Goal: Information Seeking & Learning: Learn about a topic

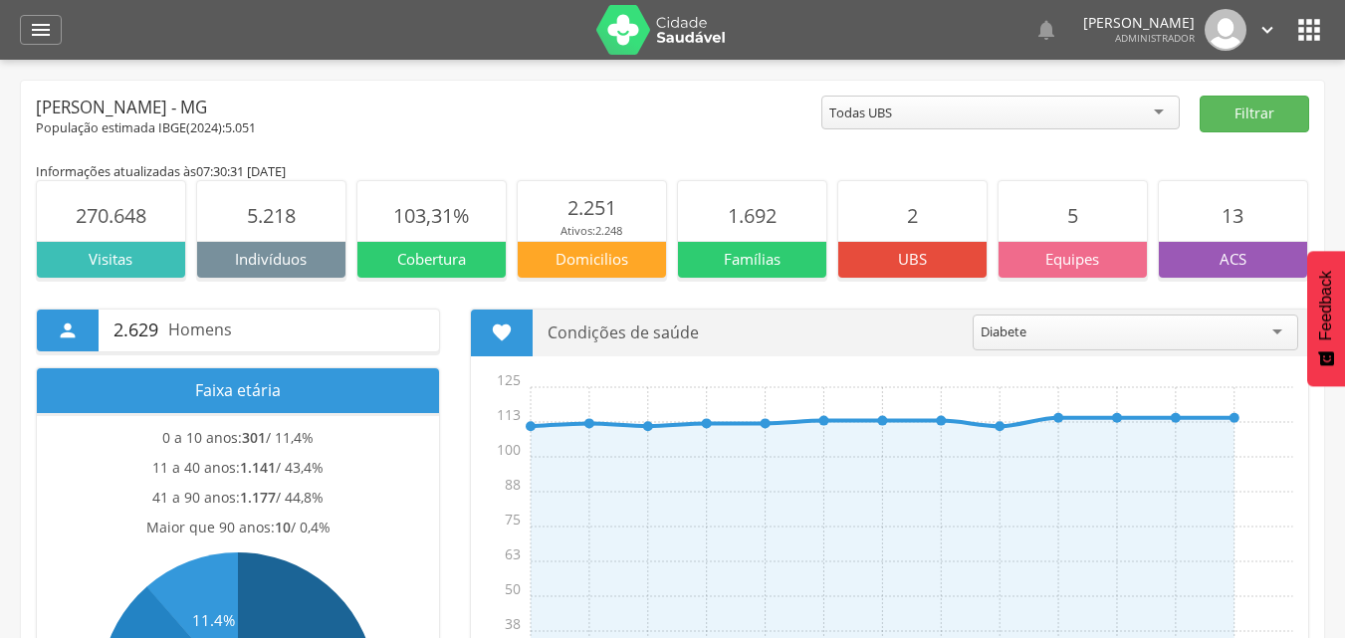
click at [101, 258] on p "Visitas" at bounding box center [111, 259] width 148 height 21
click at [71, 340] on icon "" at bounding box center [68, 331] width 22 height 22
click at [1104, 104] on div "Todas UBS" at bounding box center [1001, 113] width 359 height 34
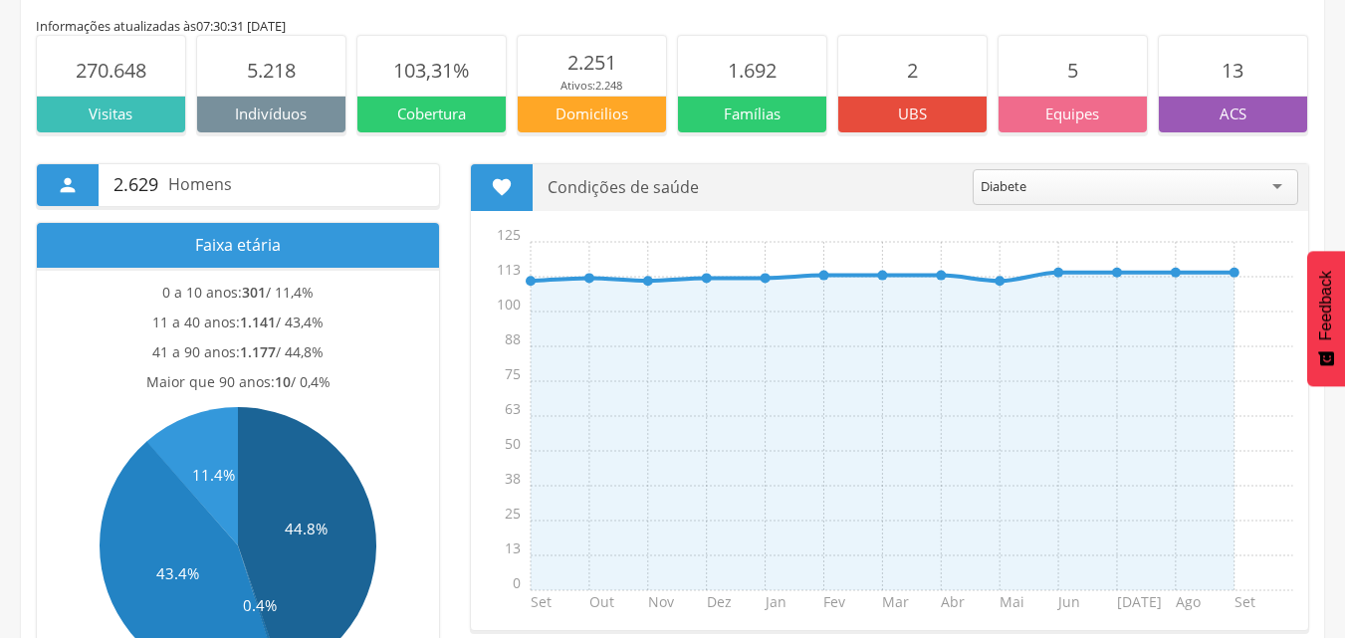
scroll to position [299, 0]
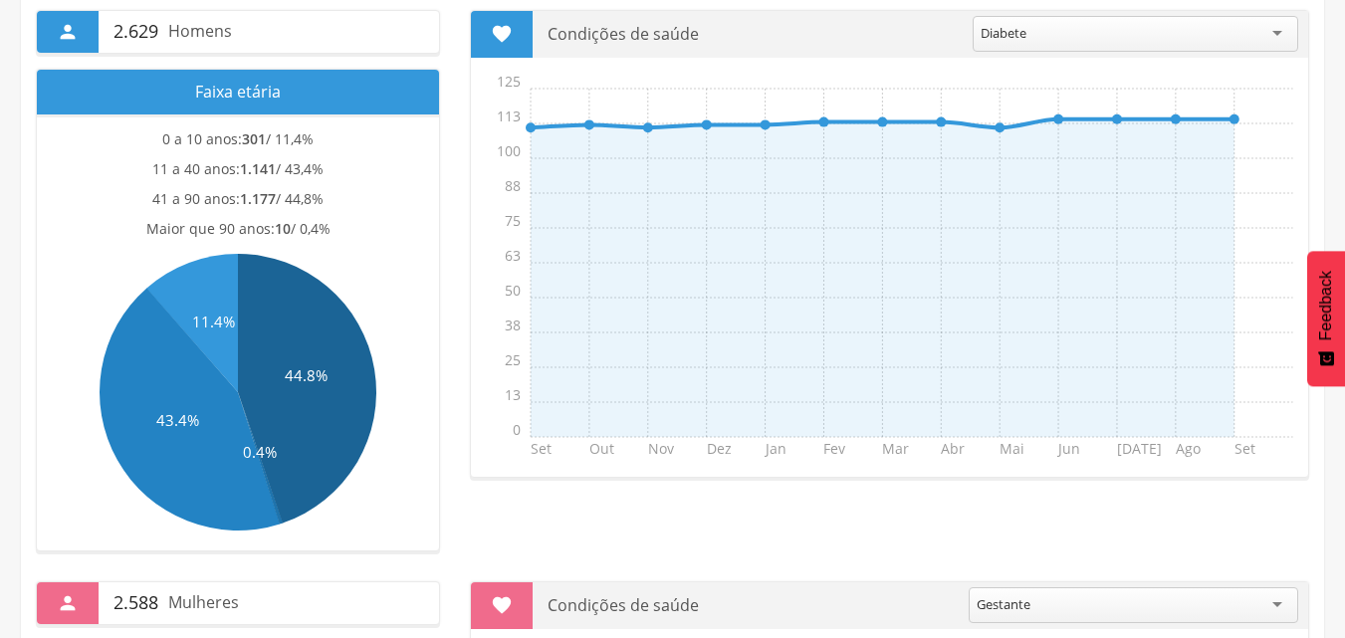
click at [257, 442] on text "0.4%" at bounding box center [260, 452] width 34 height 20
click at [208, 442] on icon at bounding box center [190, 409] width 180 height 243
drag, startPoint x: 336, startPoint y: 418, endPoint x: 338, endPoint y: 353, distance: 65.8
click at [338, 417] on icon at bounding box center [307, 389] width 138 height 270
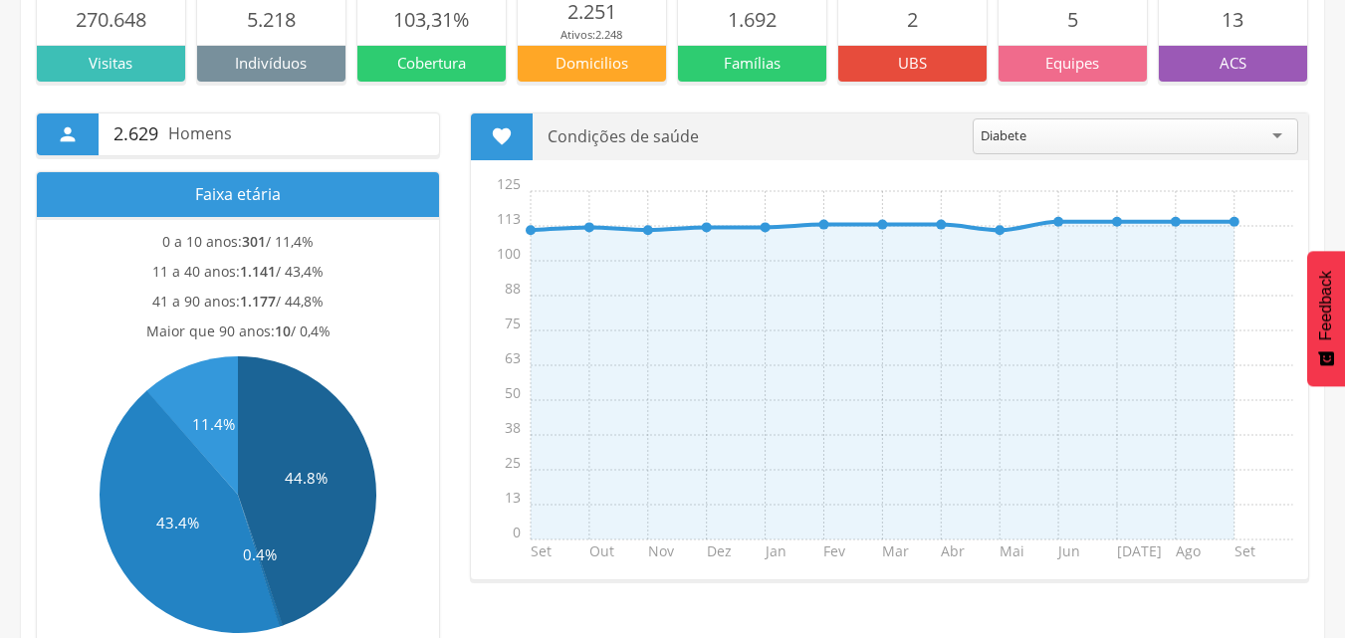
scroll to position [0, 0]
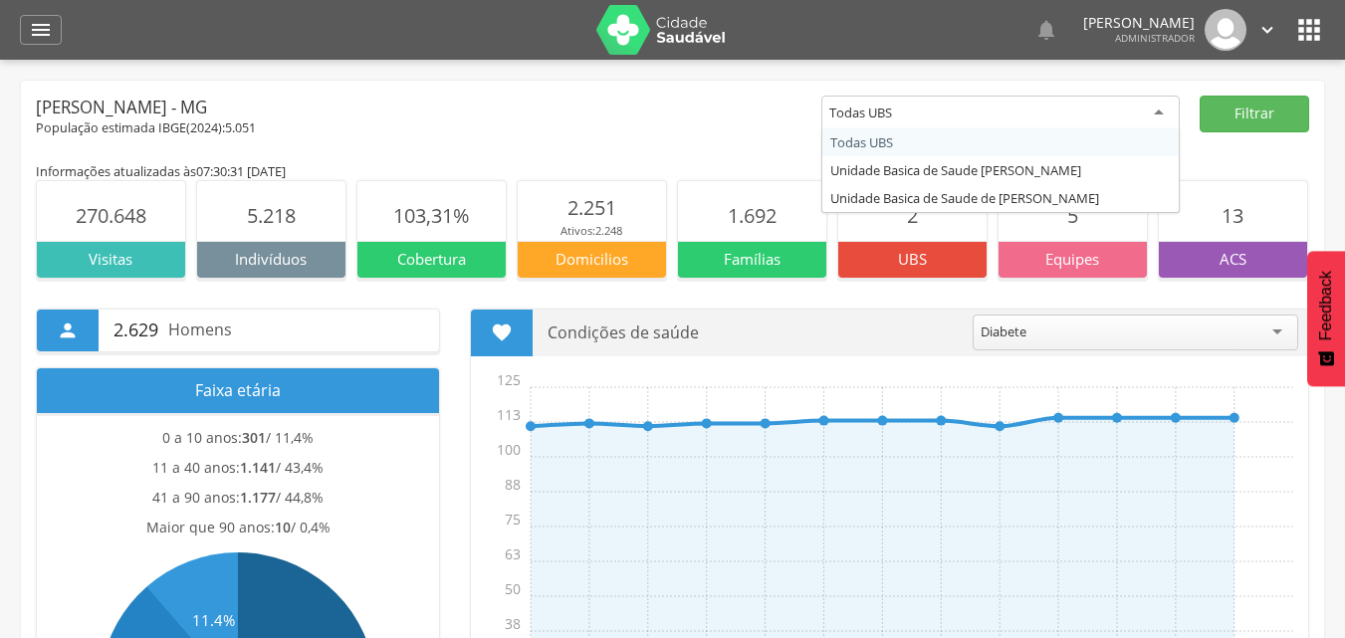
click at [1003, 113] on div "Todas UBS" at bounding box center [1001, 114] width 359 height 36
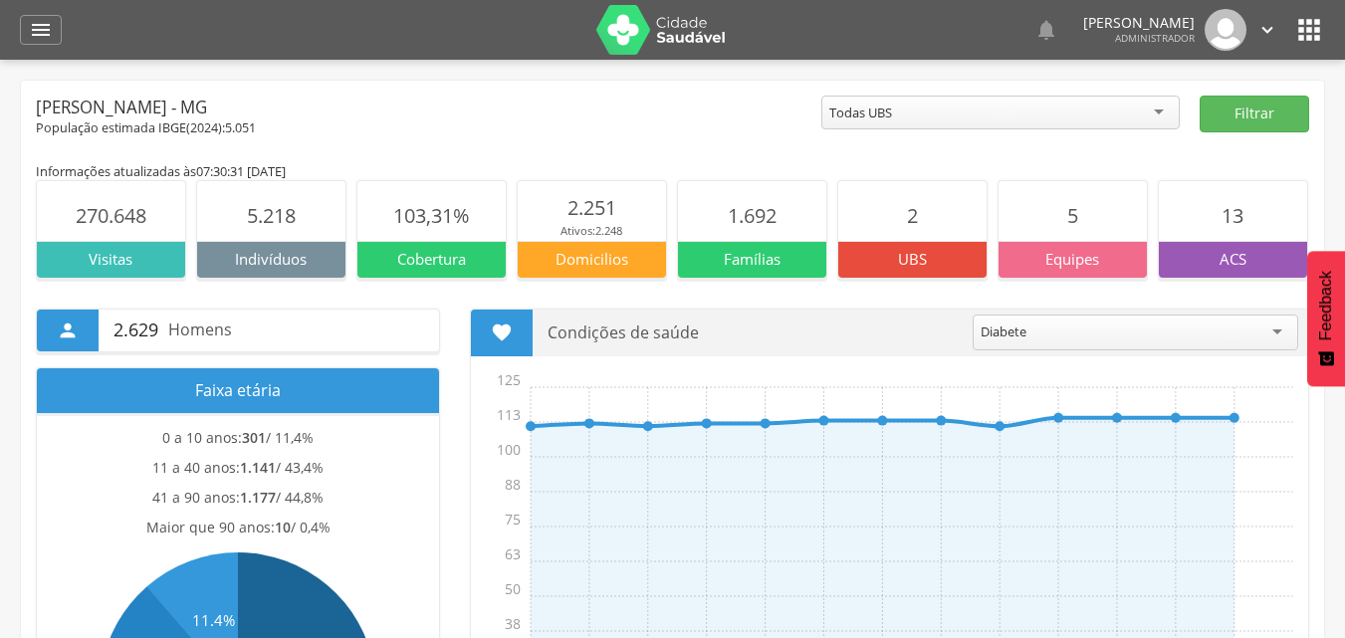
click at [1003, 113] on div "Todas UBS" at bounding box center [1001, 113] width 359 height 34
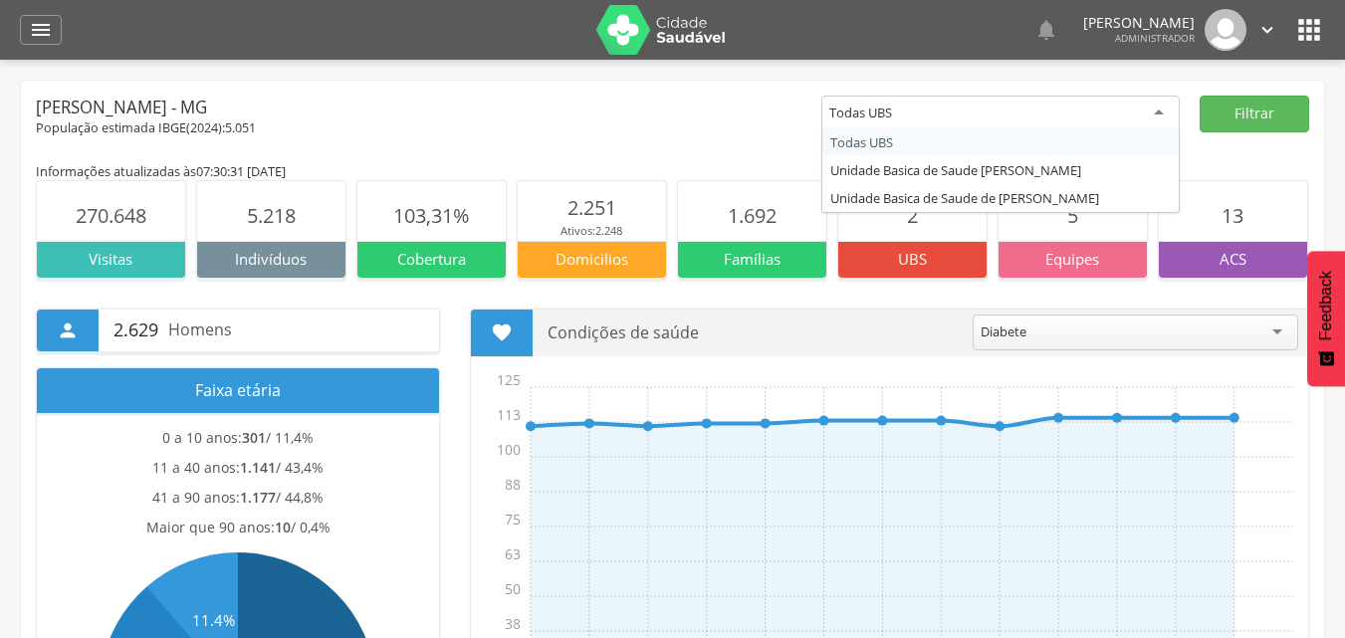
click at [1308, 33] on icon "" at bounding box center [1310, 30] width 32 height 32
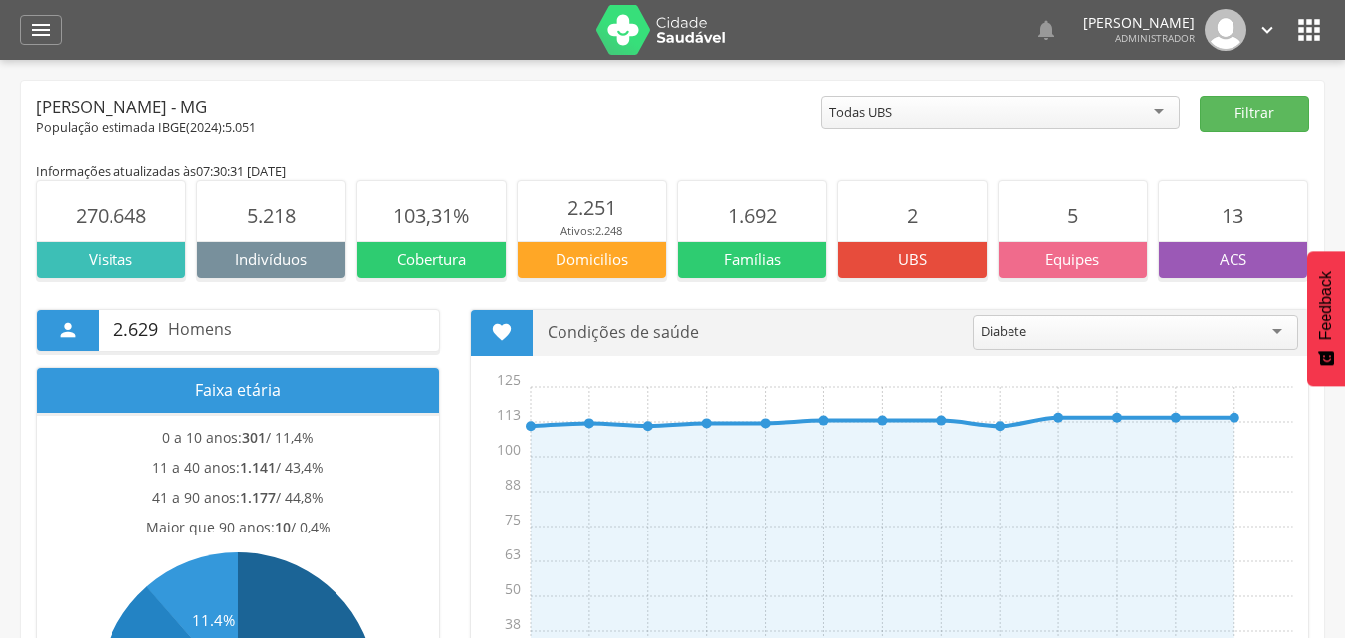
click at [1047, 340] on div "Diabete" at bounding box center [1136, 333] width 326 height 36
click at [1031, 304] on div " 2.629 Homens Faixa etária 0 a 10 anos: 301 / 11,4% 11 a 40 anos: 1.141 / 43,4…" at bounding box center [673, 565] width 1304 height 572
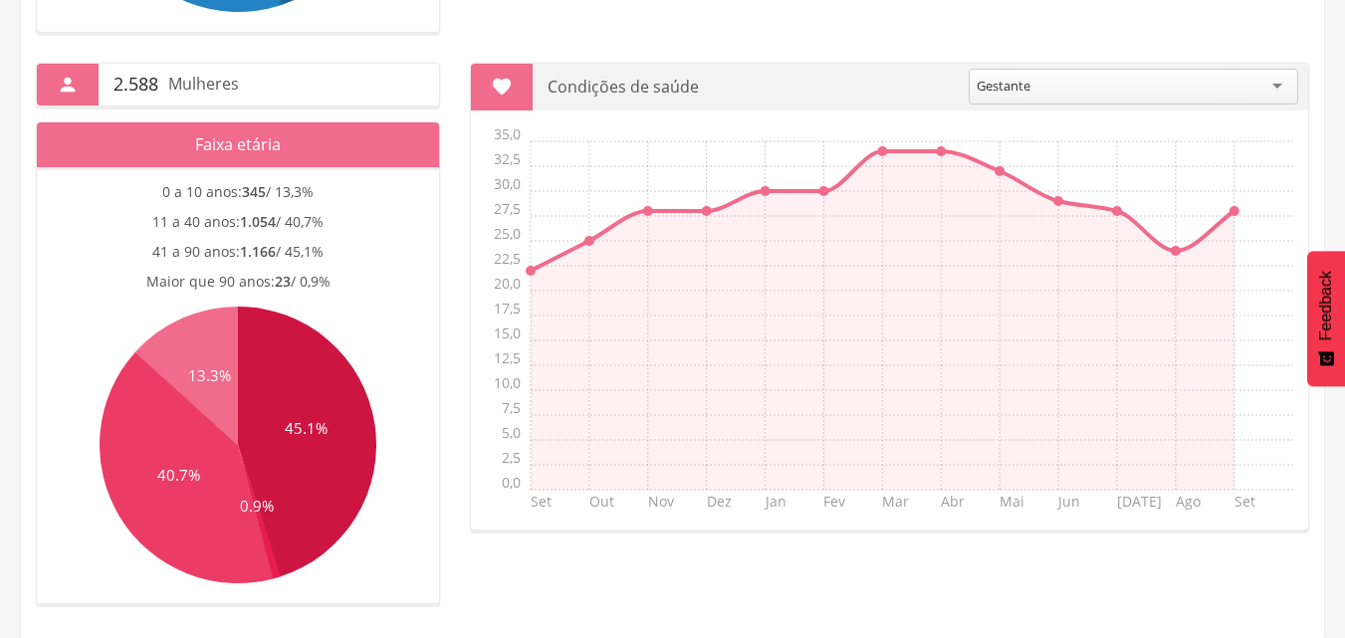
scroll to position [820, 0]
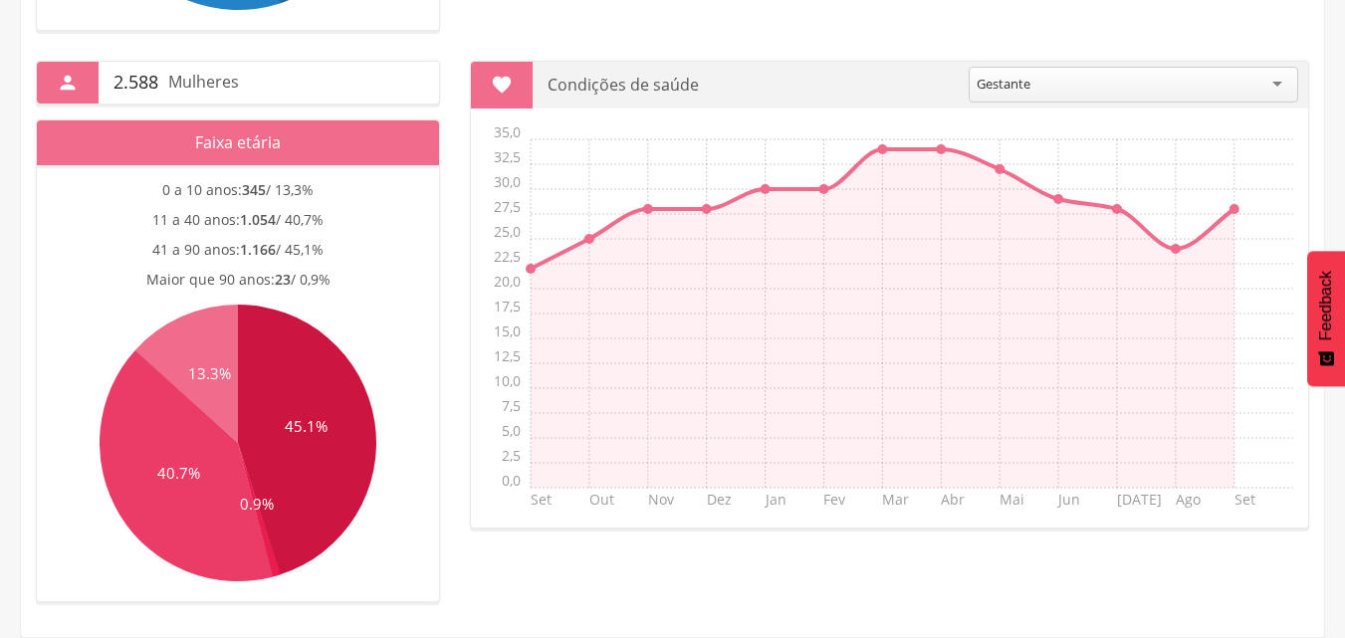
click at [194, 157] on p "Faixa etária" at bounding box center [238, 142] width 372 height 45
click at [218, 147] on p "Faixa etária" at bounding box center [238, 142] width 372 height 45
click at [218, 438] on icon at bounding box center [187, 466] width 174 height 231
click at [261, 446] on icon at bounding box center [307, 440] width 138 height 271
click at [153, 67] on p "2.588 Mulheres" at bounding box center [269, 83] width 311 height 42
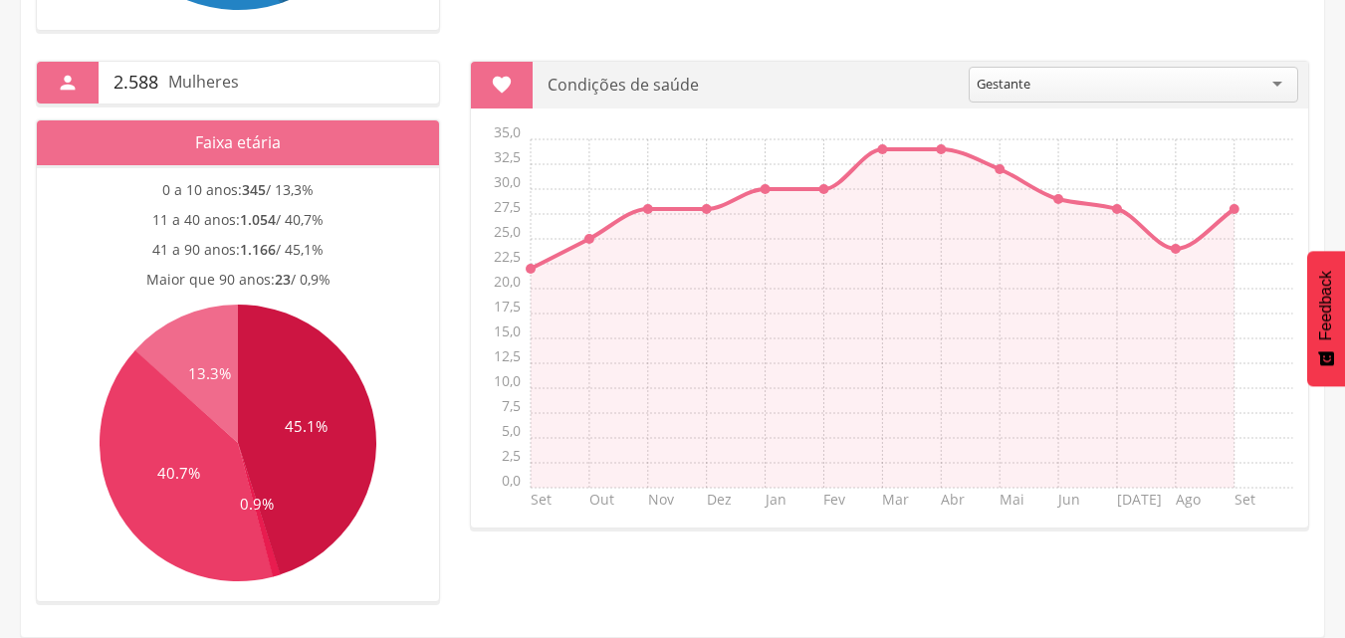
click at [60, 74] on icon "" at bounding box center [68, 83] width 22 height 22
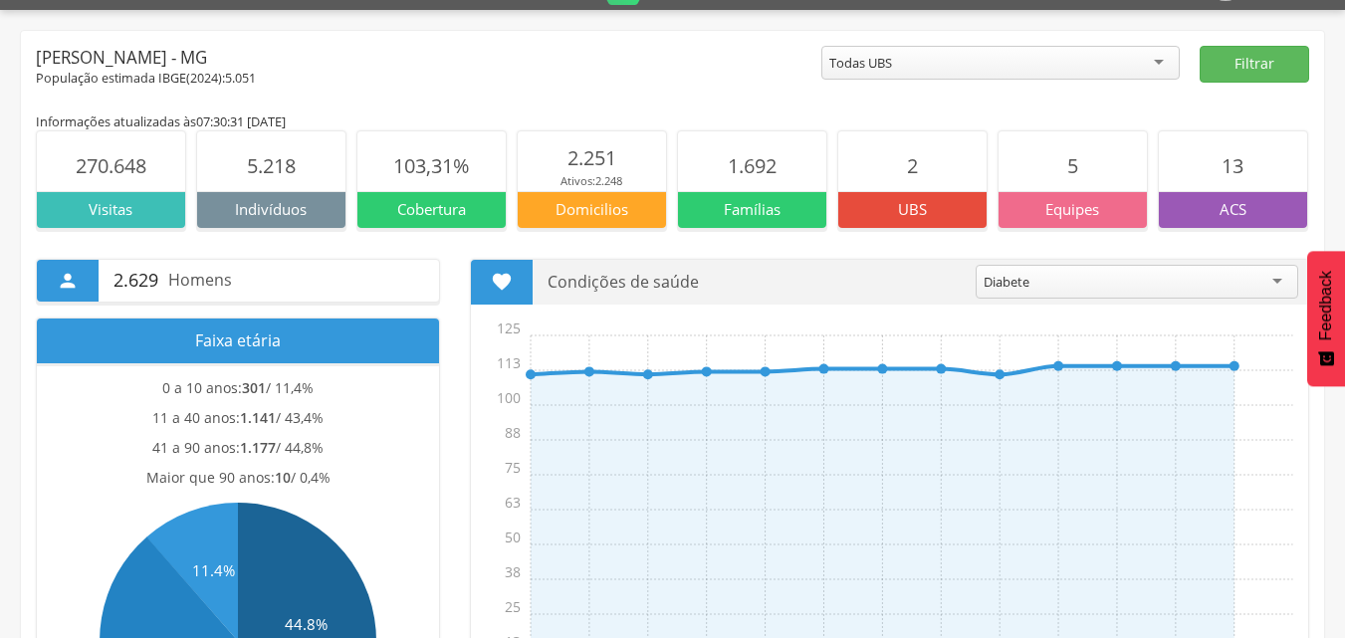
scroll to position [0, 0]
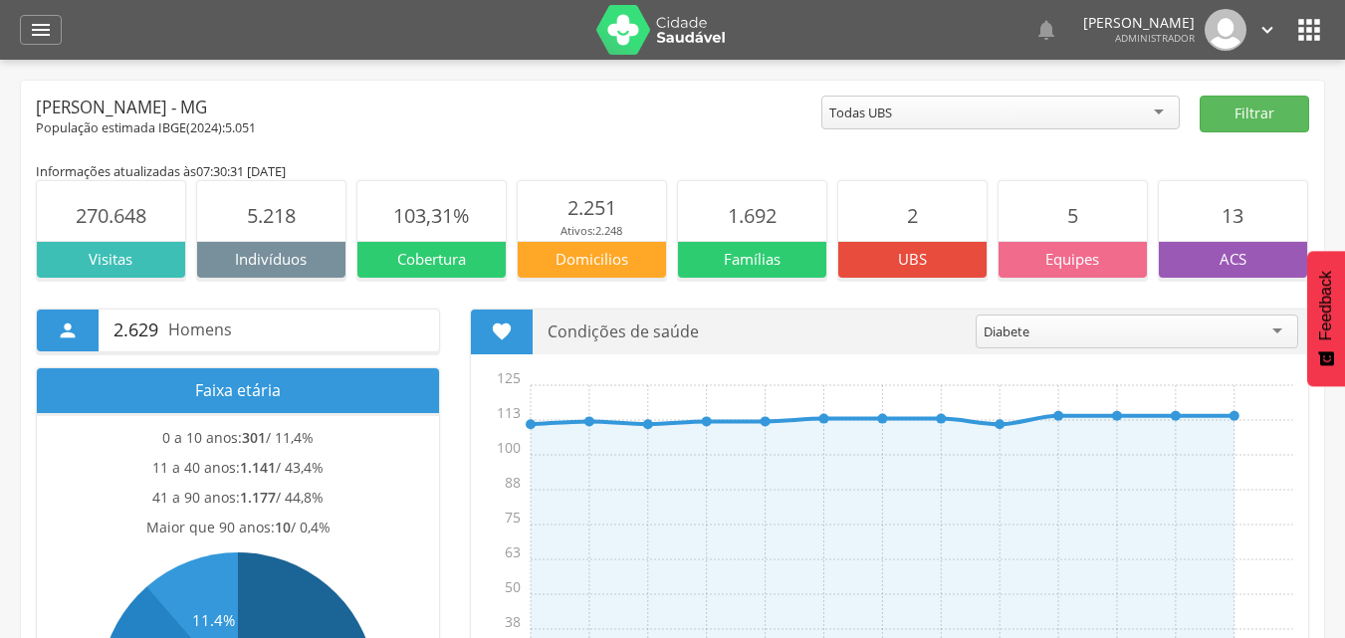
click at [1309, 36] on icon "" at bounding box center [1310, 30] width 32 height 32
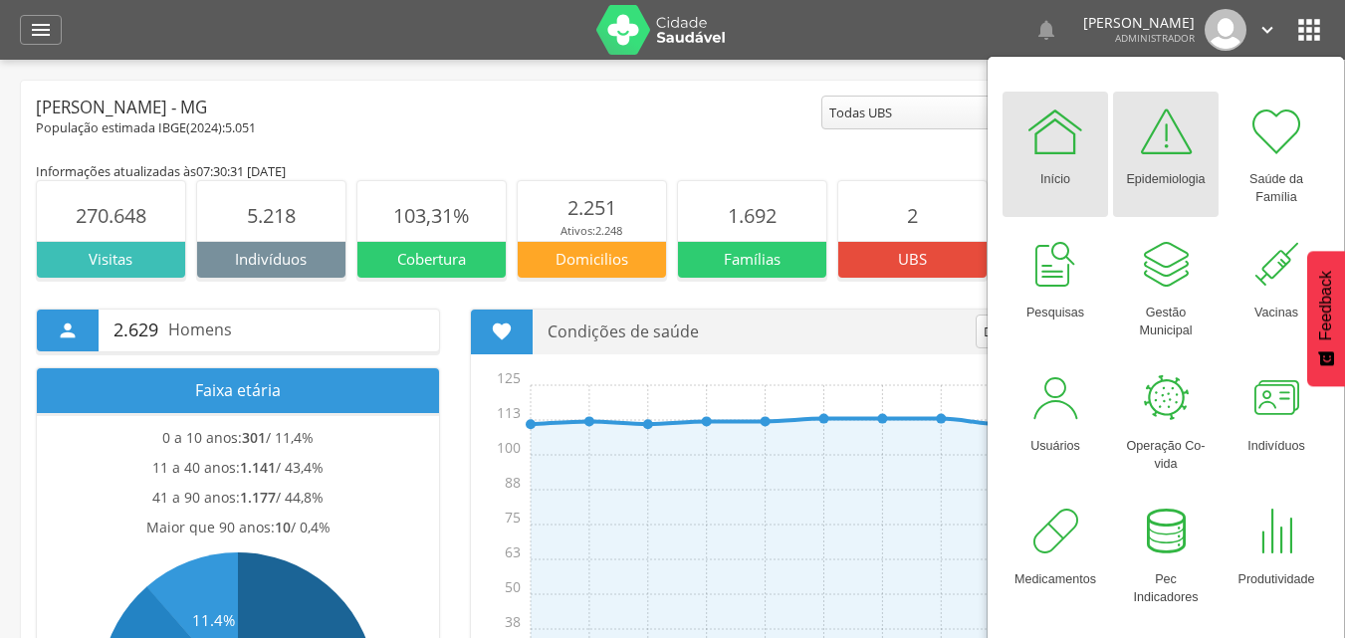
click at [1175, 159] on div at bounding box center [1166, 132] width 60 height 60
